Goal: Task Accomplishment & Management: Complete application form

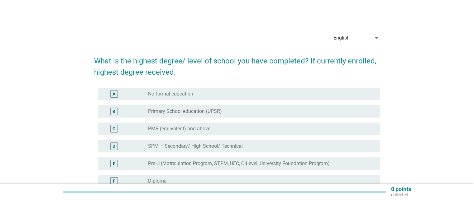
click at [267, 136] on div "C radio_button_unchecked PMR (equivalent) and above" at bounding box center [237, 128] width 286 height 17
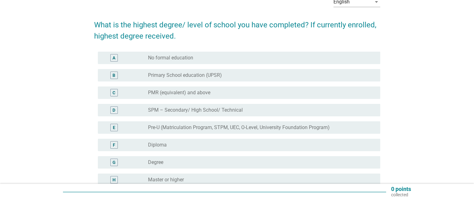
scroll to position [36, 0]
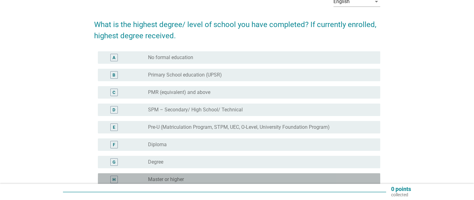
click at [115, 180] on div "H" at bounding box center [113, 180] width 3 height 7
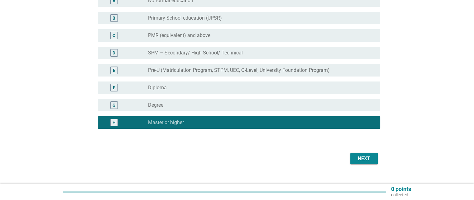
scroll to position [103, 0]
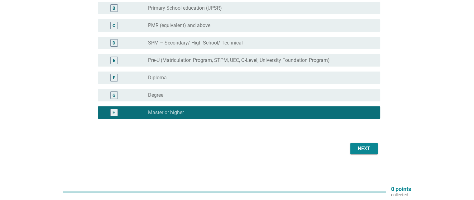
click at [362, 150] on div "Next" at bounding box center [363, 148] width 17 height 7
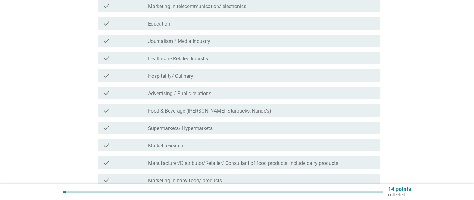
scroll to position [0, 0]
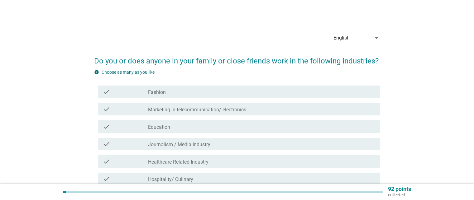
click at [213, 131] on div "check check_box_outline_blank Education" at bounding box center [239, 127] width 282 height 12
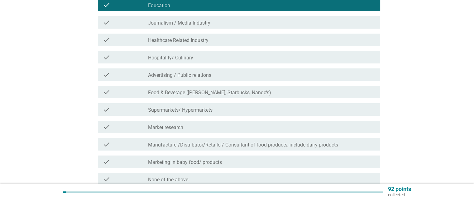
scroll to position [181, 0]
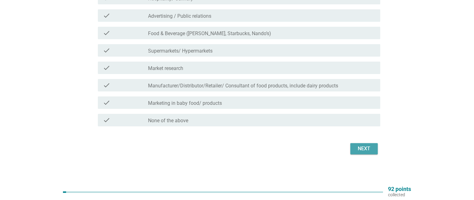
click at [371, 150] on div "Next" at bounding box center [363, 148] width 17 height 7
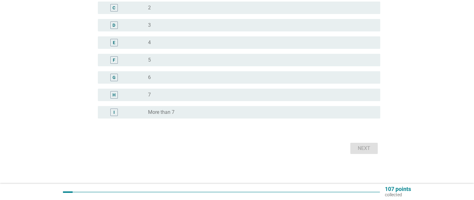
scroll to position [0, 0]
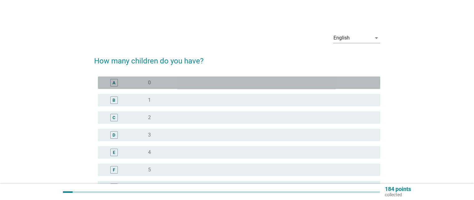
click at [222, 81] on div "radio_button_unchecked 0" at bounding box center [259, 83] width 222 height 6
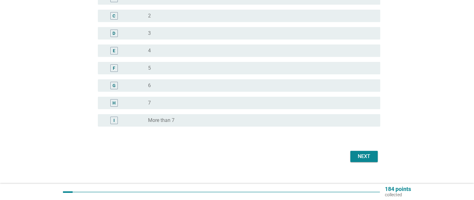
scroll to position [110, 0]
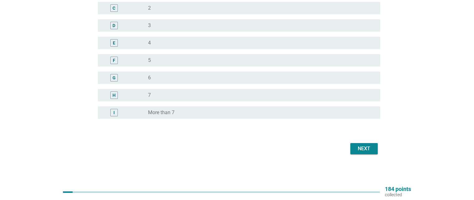
click at [360, 147] on div "Next" at bounding box center [363, 148] width 17 height 7
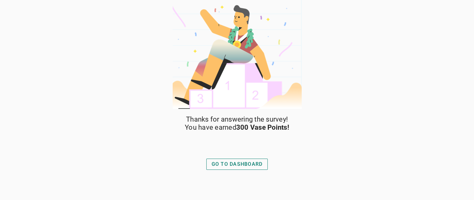
click at [243, 167] on div "GO TO DASHBOARD" at bounding box center [237, 164] width 51 height 7
click at [238, 169] on button "GO TO DASHBOARD" at bounding box center [237, 164] width 62 height 11
